Goal: Find specific page/section: Find specific page/section

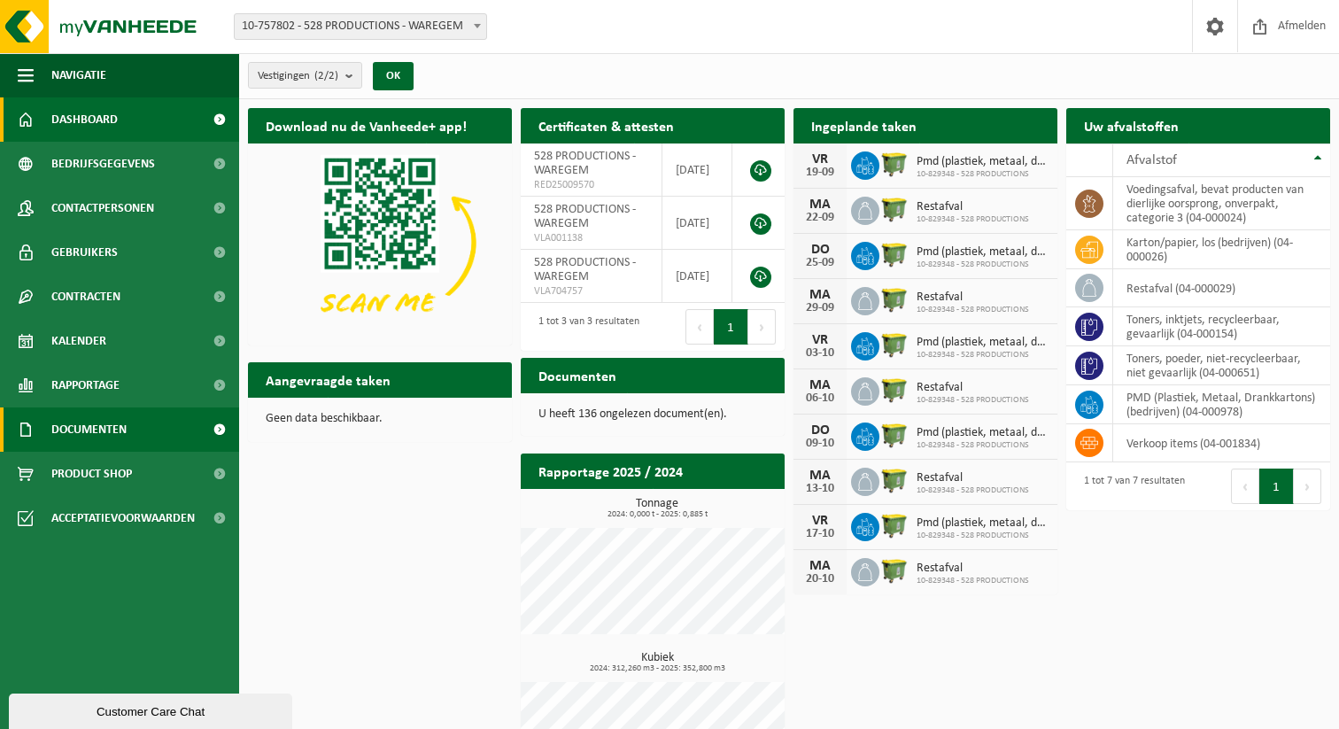
click at [76, 420] on span "Documenten" at bounding box center [88, 429] width 75 height 44
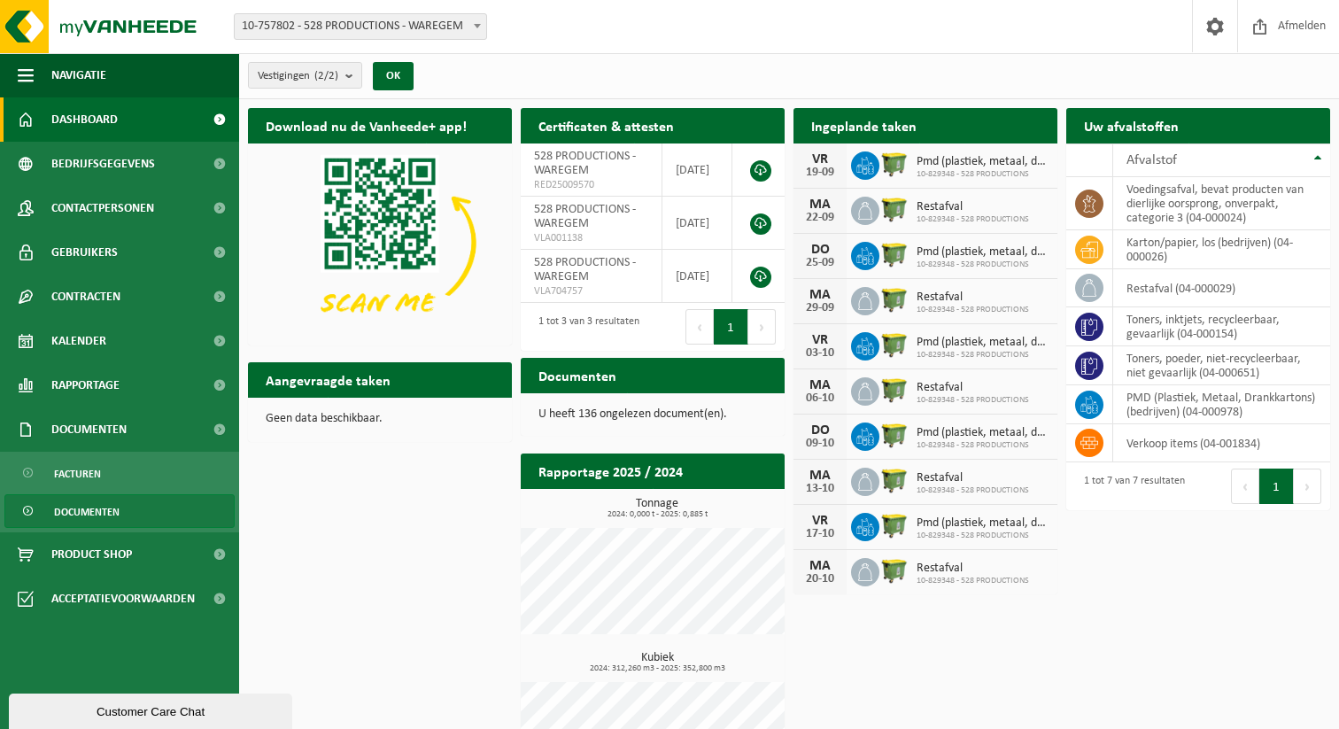
click at [92, 507] on span "Documenten" at bounding box center [87, 512] width 66 height 34
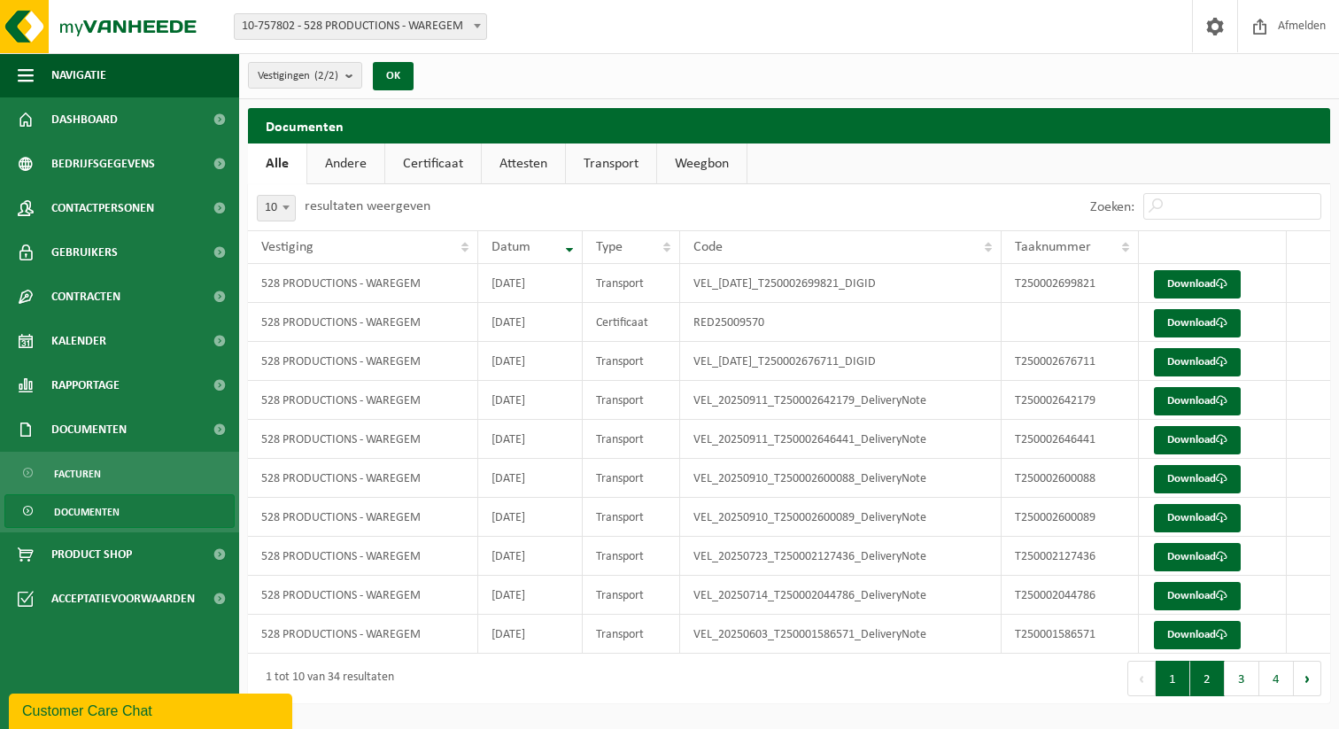
click at [1209, 685] on button "2" at bounding box center [1207, 678] width 35 height 35
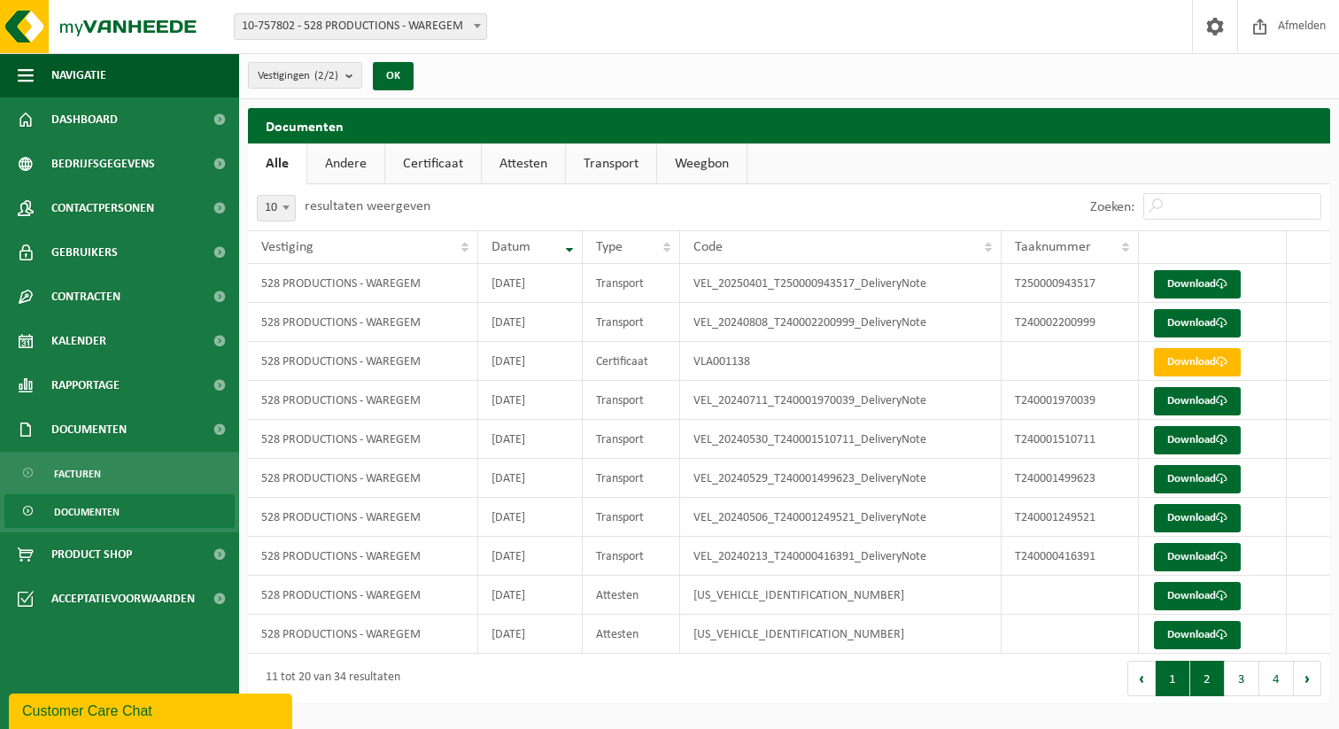
click at [1177, 681] on button "1" at bounding box center [1173, 678] width 35 height 35
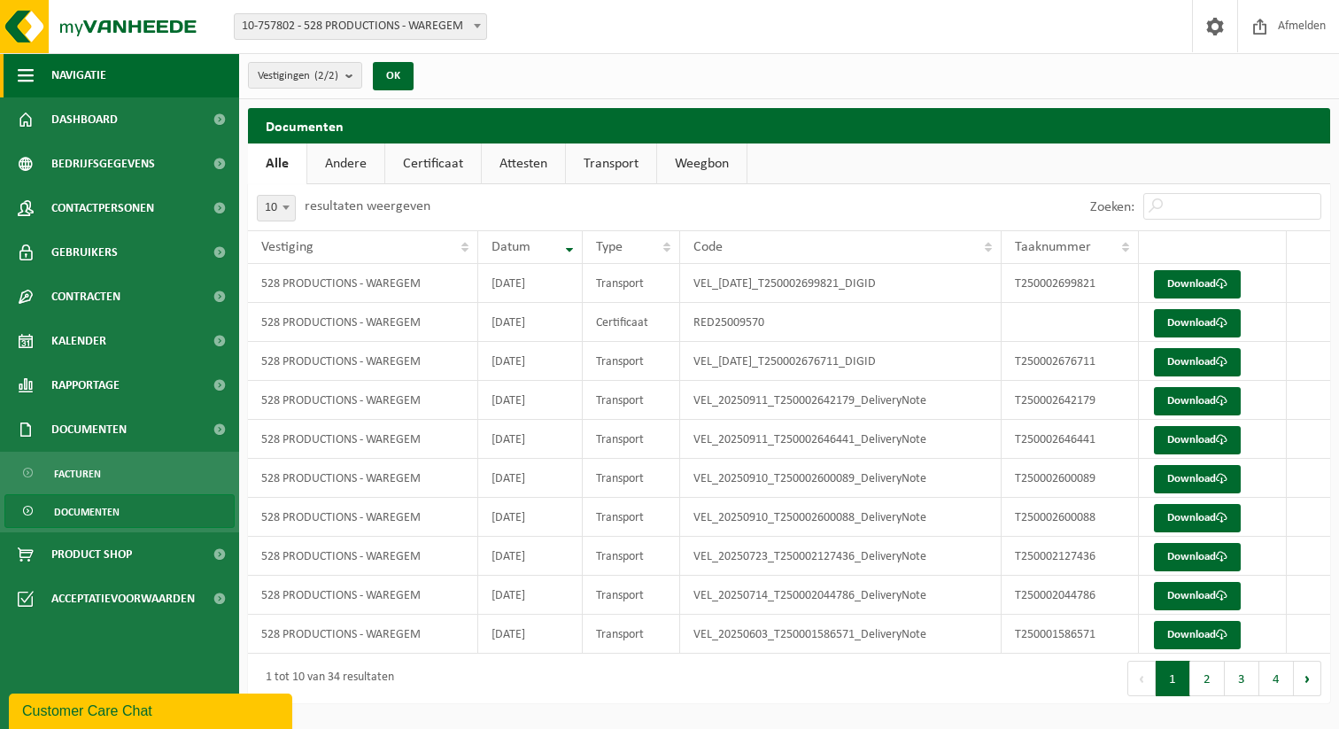
click at [59, 74] on span "Navigatie" at bounding box center [78, 75] width 55 height 44
